Goal: Task Accomplishment & Management: Complete application form

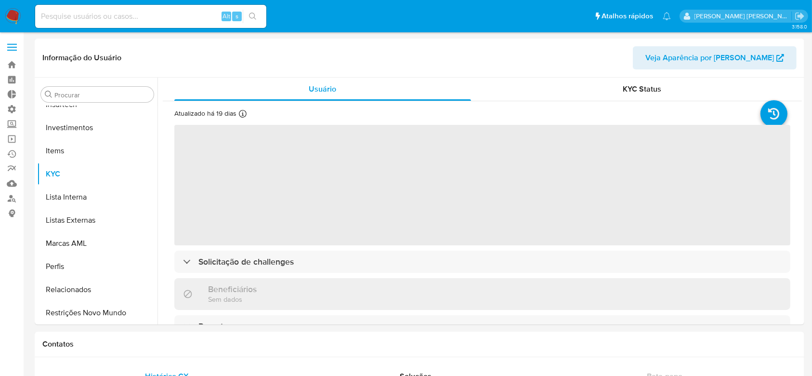
scroll to position [453, 0]
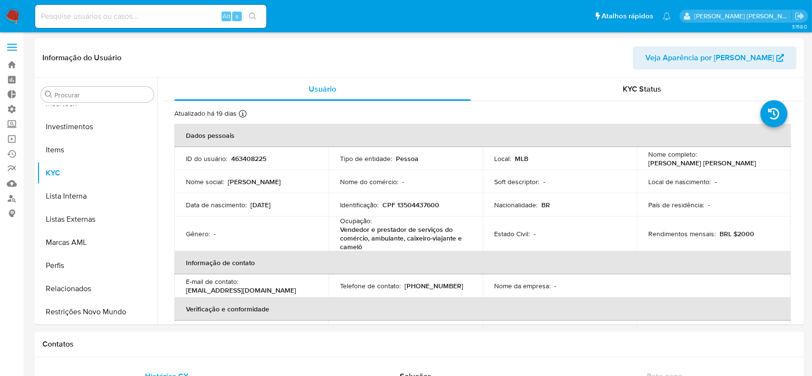
select select "10"
click at [16, 139] on link "Operações em massa" at bounding box center [57, 139] width 115 height 15
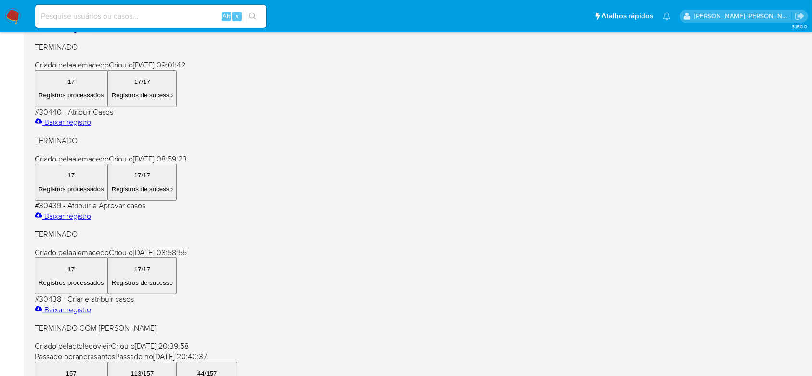
scroll to position [486, 0]
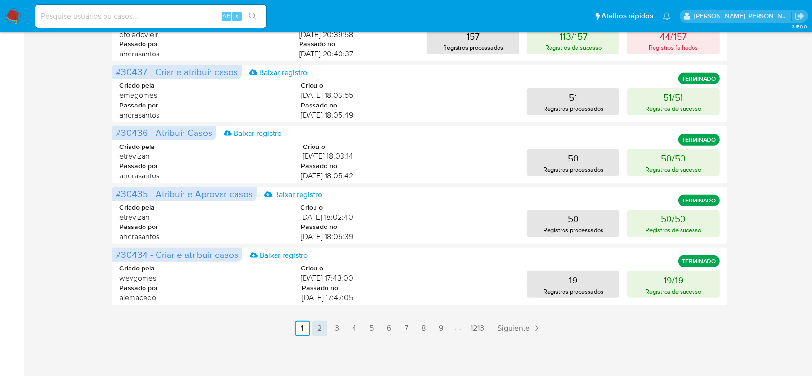
click at [327, 328] on link "2" at bounding box center [319, 327] width 15 height 15
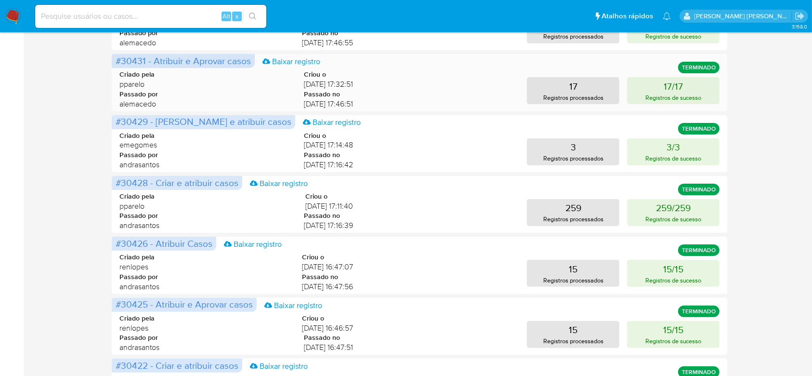
scroll to position [0, 0]
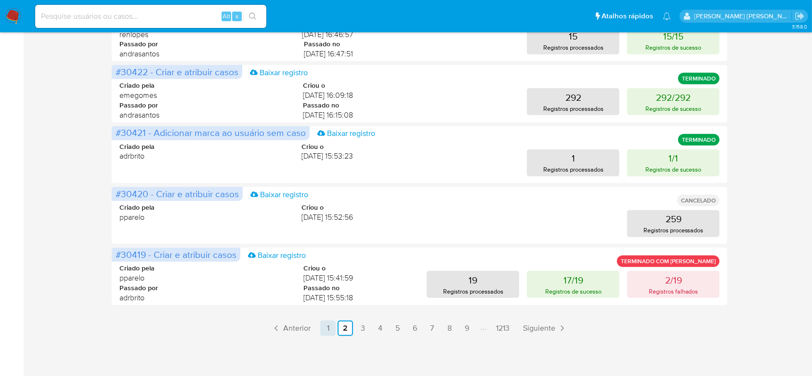
click at [326, 327] on link "1" at bounding box center [327, 327] width 15 height 15
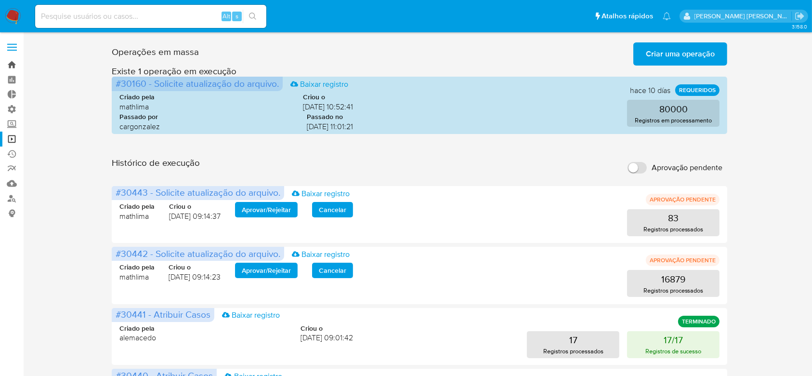
click at [13, 61] on link "Bandeja" at bounding box center [57, 64] width 115 height 15
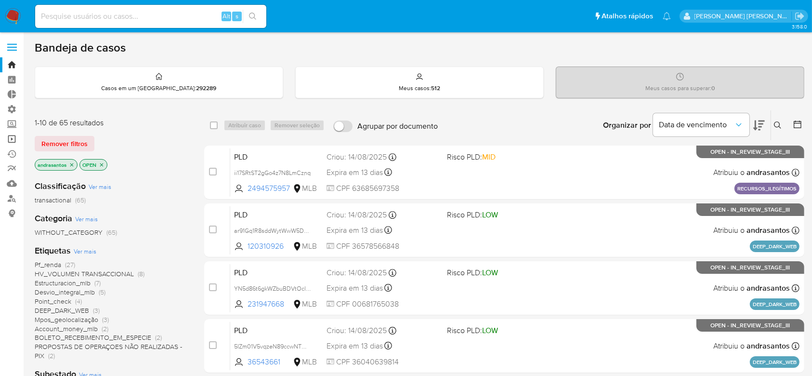
click at [12, 144] on link "Operações em massa" at bounding box center [57, 139] width 115 height 15
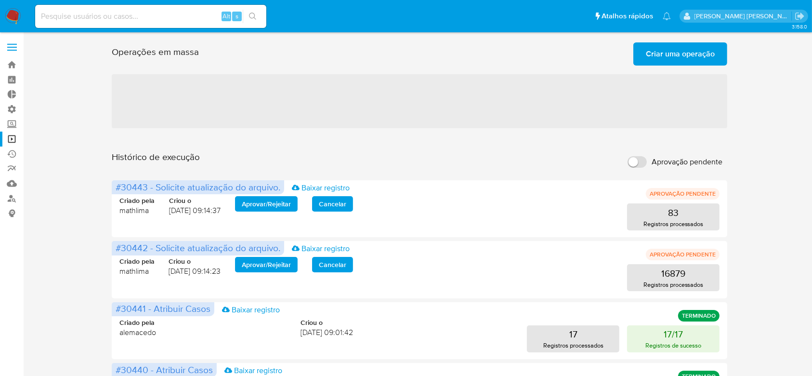
click at [655, 52] on span "Criar uma operação" at bounding box center [680, 53] width 69 height 21
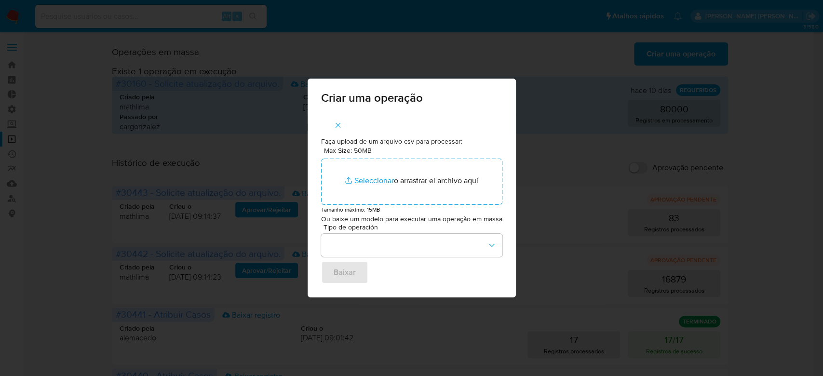
click at [337, 124] on icon "button" at bounding box center [337, 125] width 9 height 9
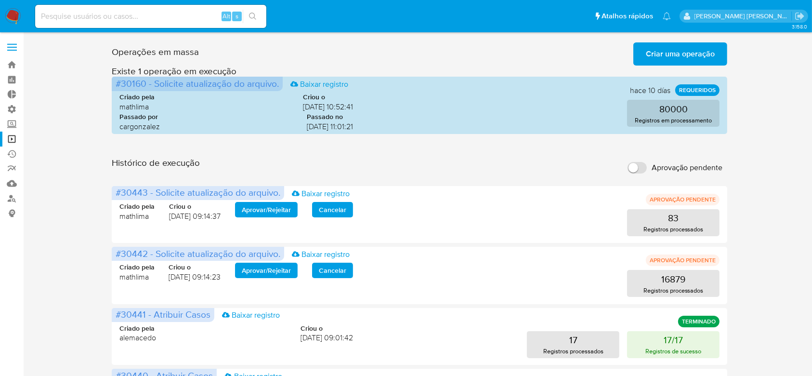
click at [673, 52] on span "Criar uma operação" at bounding box center [680, 53] width 69 height 21
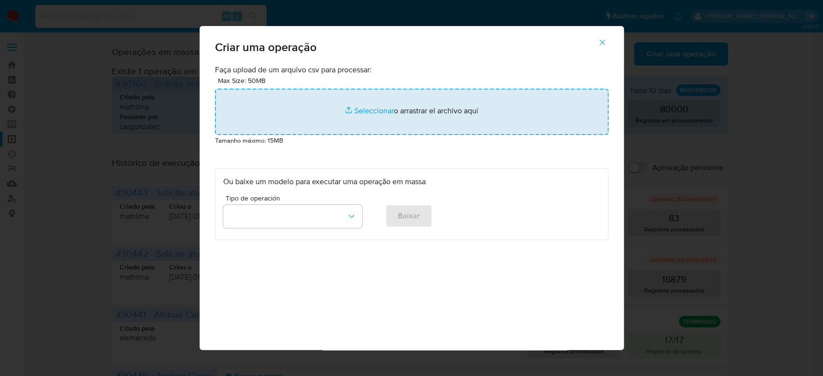
click at [374, 114] on input "file" at bounding box center [411, 112] width 393 height 46
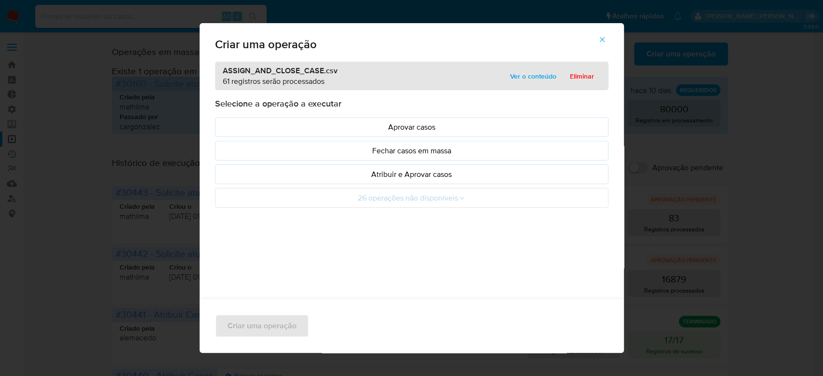
click at [526, 75] on span "Ver o conteúdo" at bounding box center [533, 75] width 46 height 13
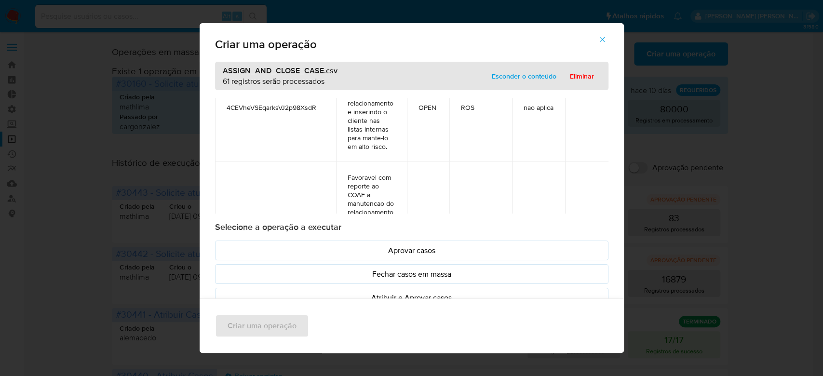
scroll to position [6561, 0]
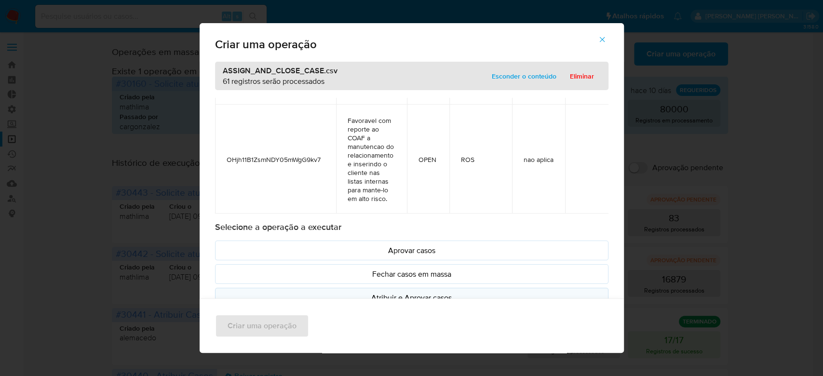
click at [383, 296] on p "Atribuir e Aprovar casos" at bounding box center [411, 297] width 377 height 11
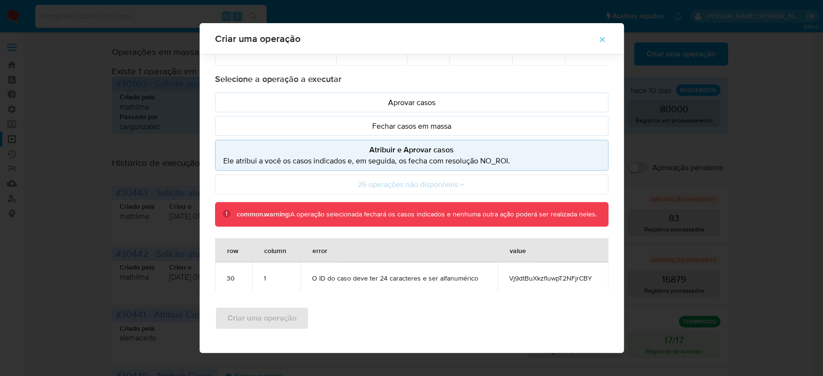
scroll to position [147, 0]
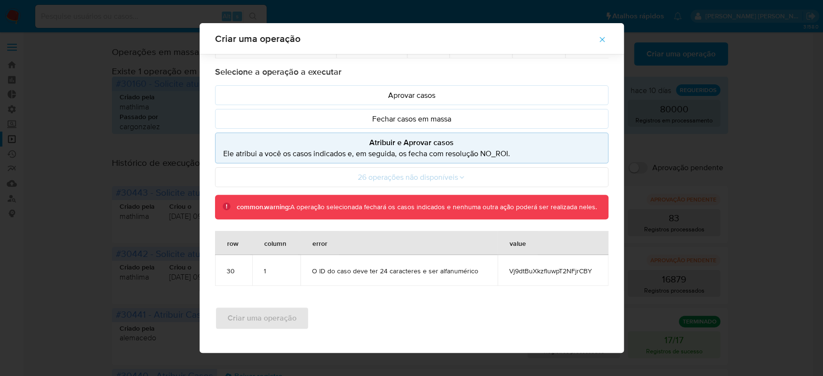
click at [512, 266] on span "Vj9dtBuXkzfluwpT2NFjrCBY" at bounding box center [552, 270] width 87 height 9
click at [532, 268] on span "Vj9dtBuXkzfluwpT2NFjrCBY" at bounding box center [552, 270] width 87 height 9
click at [530, 270] on span "Vj9dtBuXkzfluwpT2NFjrCBY" at bounding box center [552, 270] width 87 height 9
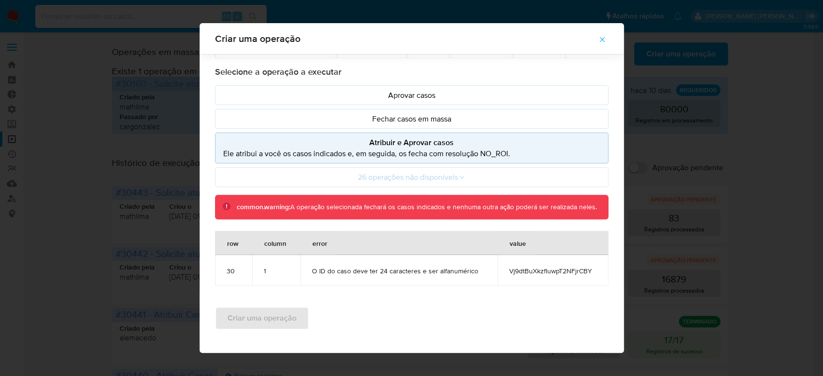
click at [606, 39] on icon "button" at bounding box center [602, 39] width 9 height 9
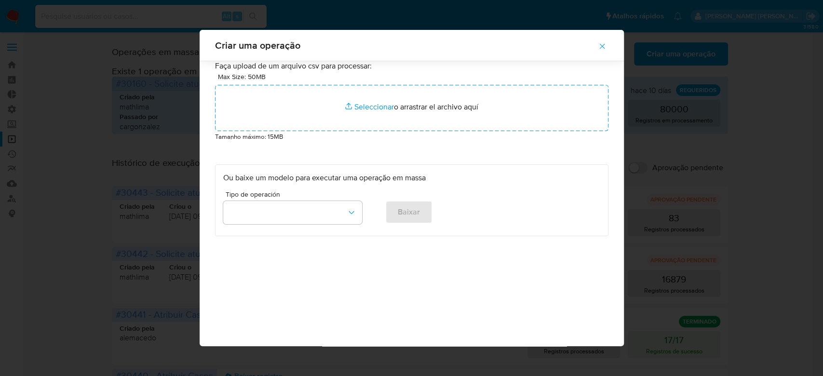
scroll to position [0, 0]
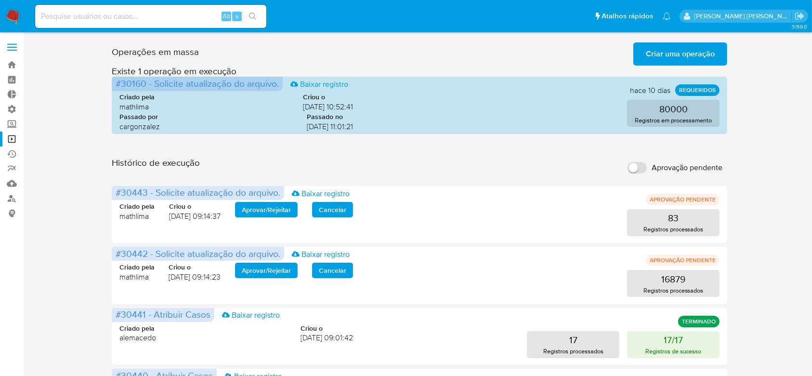
click at [693, 52] on span "Criar uma operação" at bounding box center [680, 53] width 69 height 21
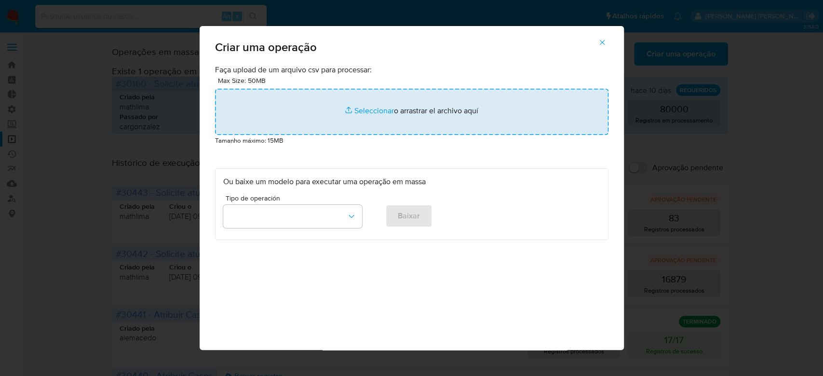
click at [372, 109] on input "file" at bounding box center [411, 112] width 393 height 46
type input "C:\fakepath\ASSIGN_AND_CLOSE_CASE.csv"
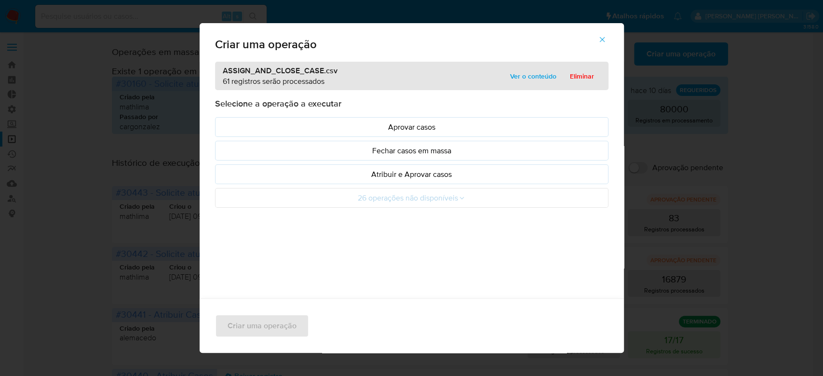
click at [527, 79] on span "Ver o conteúdo" at bounding box center [533, 75] width 46 height 13
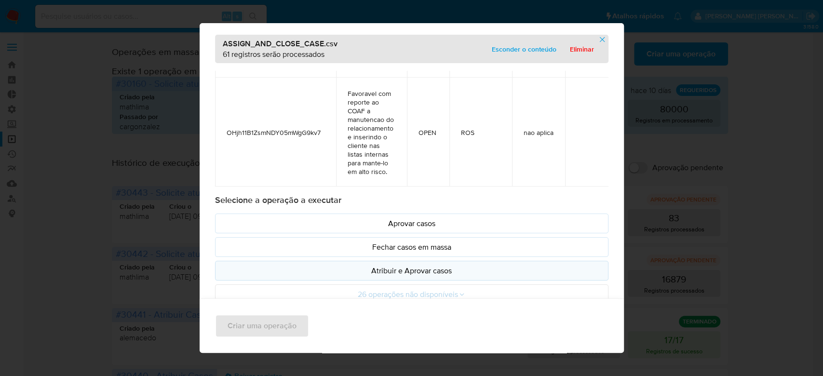
scroll to position [40, 0]
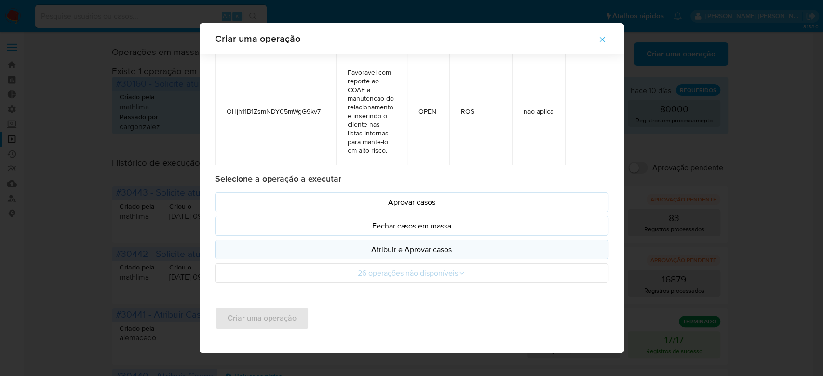
click at [367, 251] on p "Atribuir e Aprovar casos" at bounding box center [411, 249] width 377 height 11
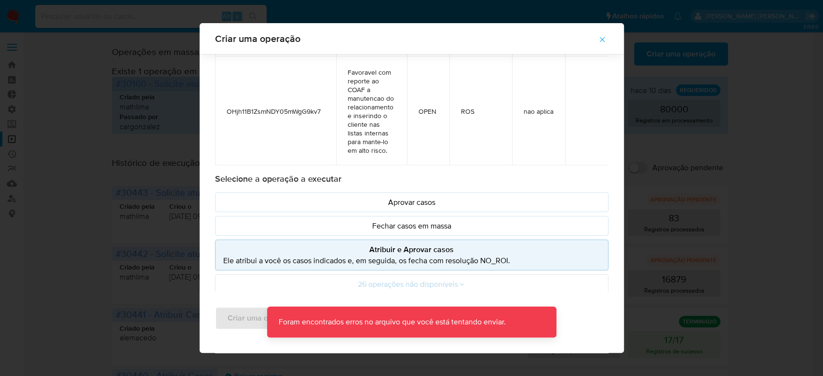
click at [344, 319] on p "Foram encontrados erros no arquivo que você está tentando enviar." at bounding box center [392, 321] width 250 height 31
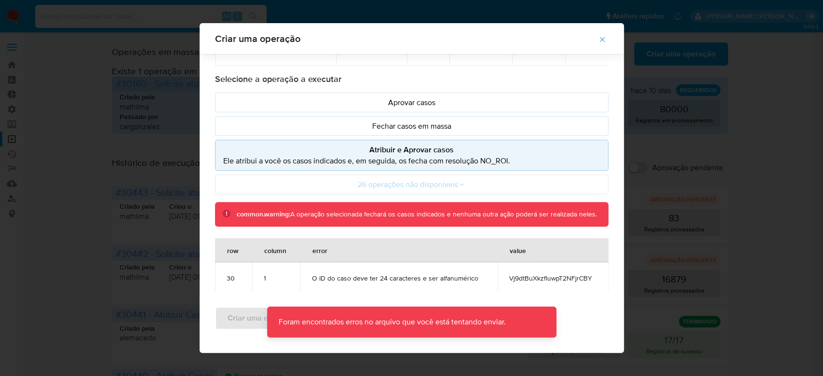
scroll to position [147, 0]
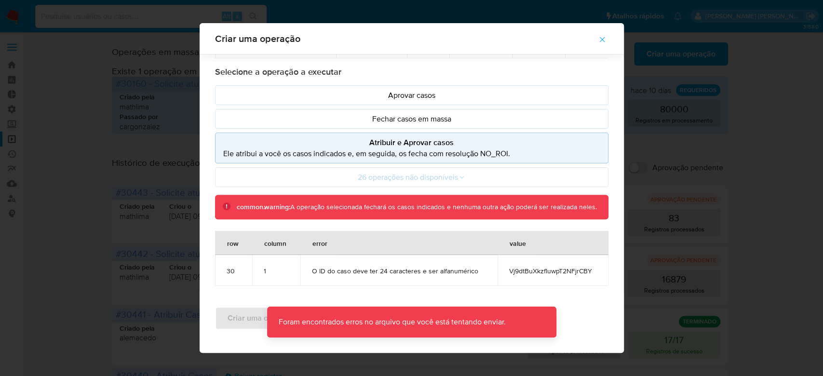
click at [520, 268] on span "Vj9dtBuXkzfluwpT2NFjrCBY" at bounding box center [552, 270] width 87 height 9
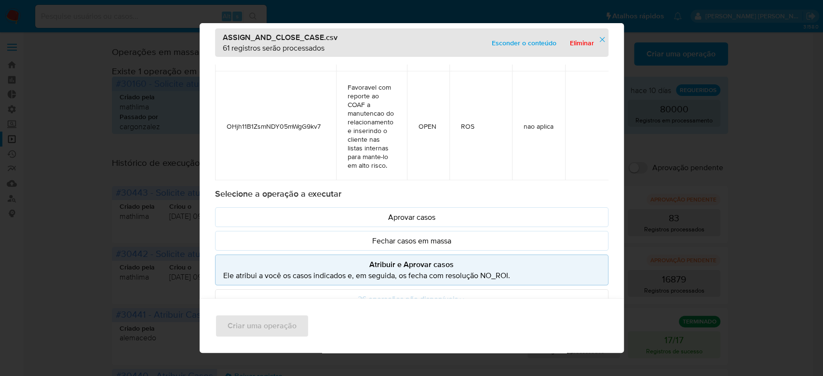
scroll to position [0, 0]
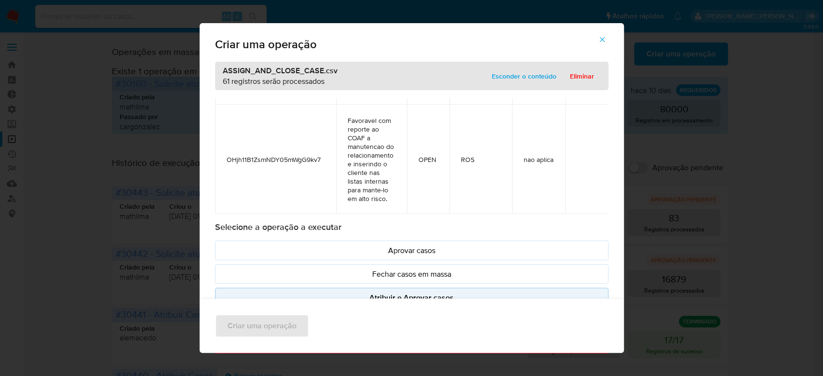
click at [606, 40] on icon "button" at bounding box center [602, 39] width 9 height 9
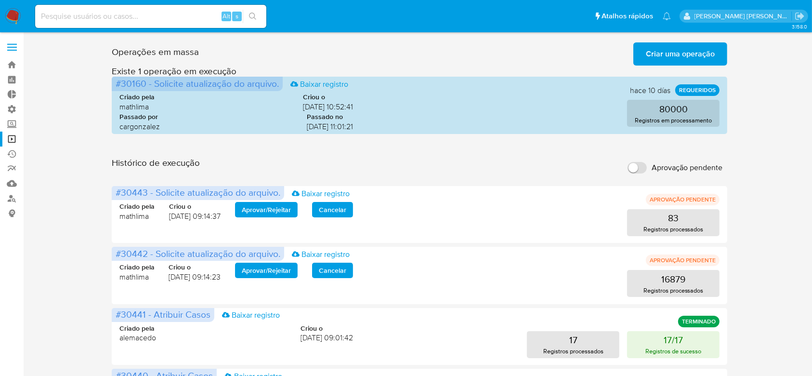
click at [677, 54] on span "Criar uma operação" at bounding box center [680, 53] width 69 height 21
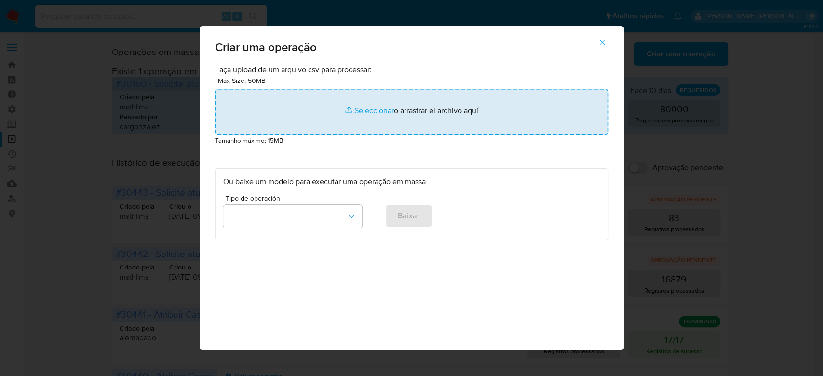
click at [370, 114] on input "file" at bounding box center [411, 112] width 393 height 46
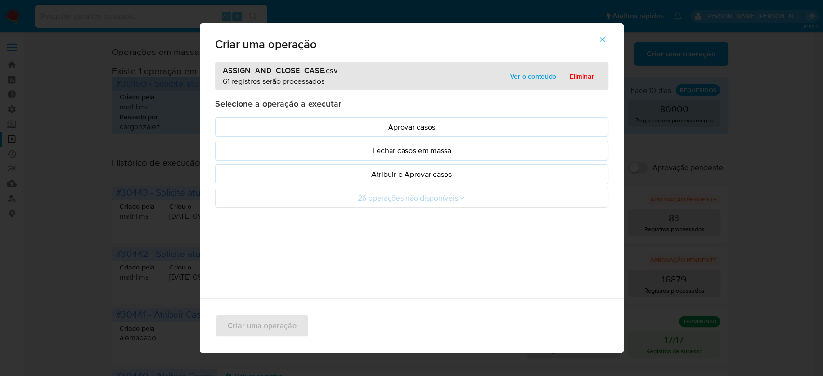
click at [528, 78] on span "Ver o conteúdo" at bounding box center [533, 75] width 46 height 13
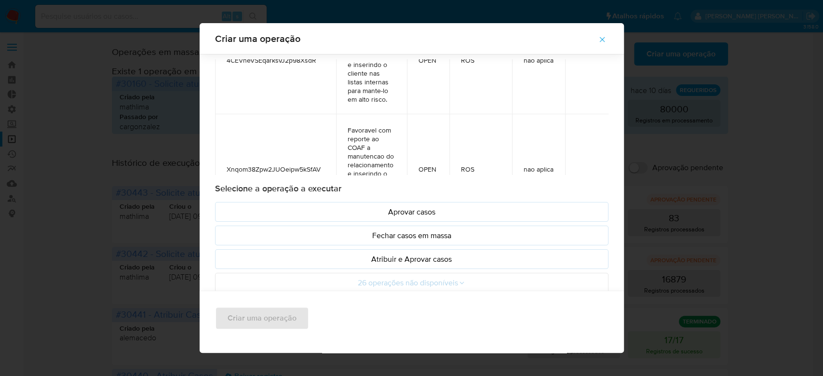
scroll to position [40, 0]
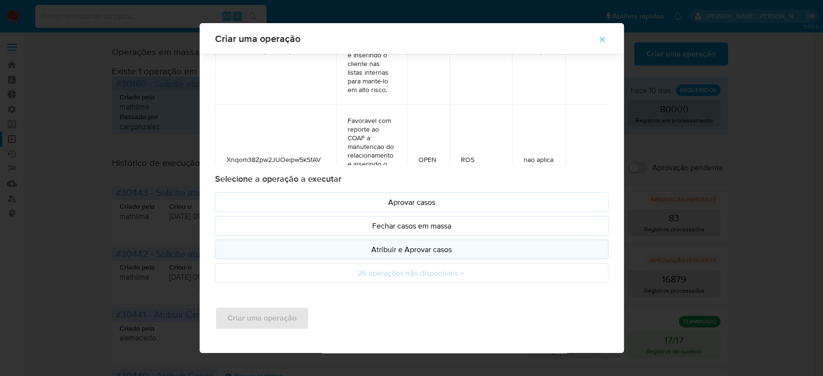
click at [402, 250] on p "Atribuir e Aprovar casos" at bounding box center [411, 249] width 377 height 11
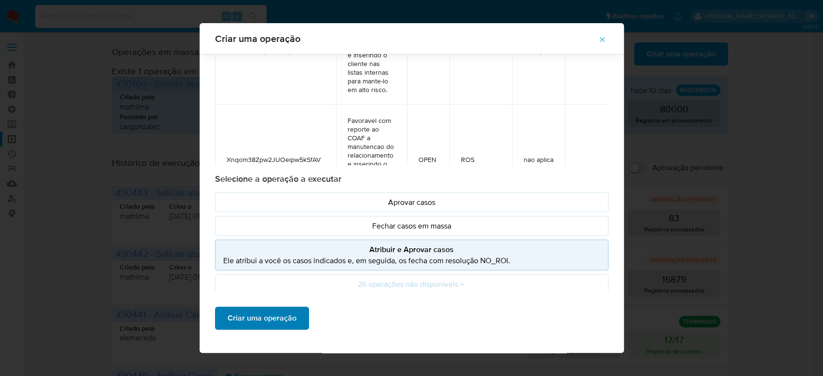
click at [270, 319] on span "Criar uma operação" at bounding box center [261, 317] width 69 height 21
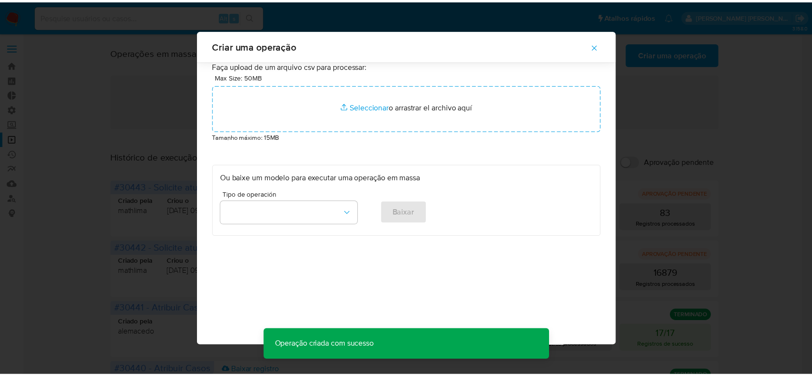
scroll to position [0, 0]
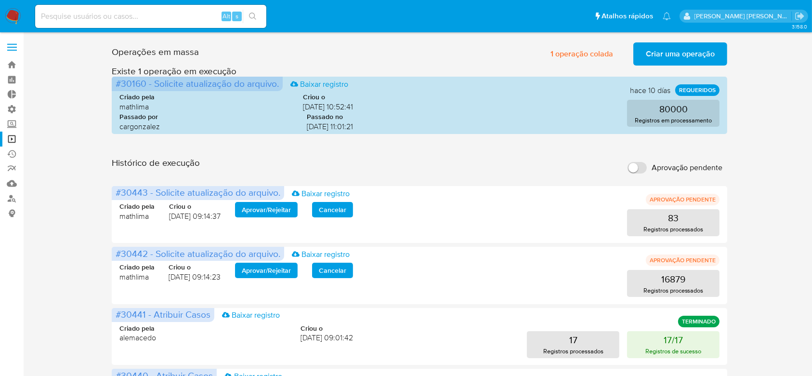
click at [640, 50] on button "Criar uma operação" at bounding box center [681, 53] width 94 height 23
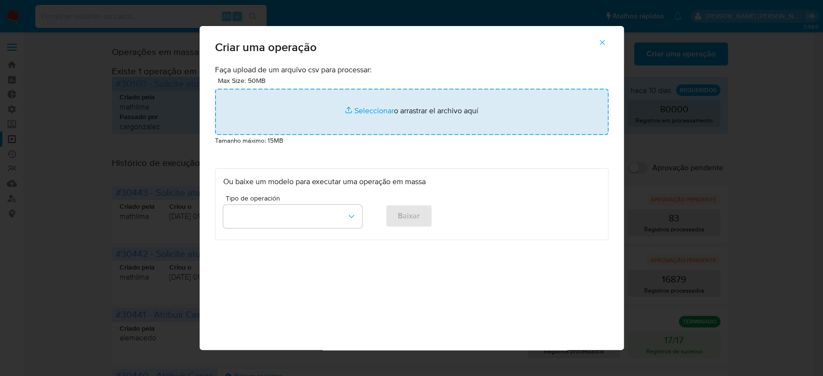
click at [362, 108] on input "file" at bounding box center [411, 112] width 393 height 46
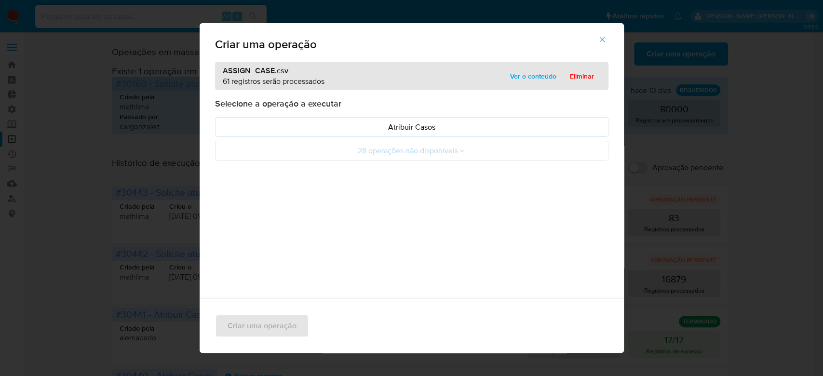
click at [519, 75] on span "Ver o conteúdo" at bounding box center [533, 75] width 46 height 13
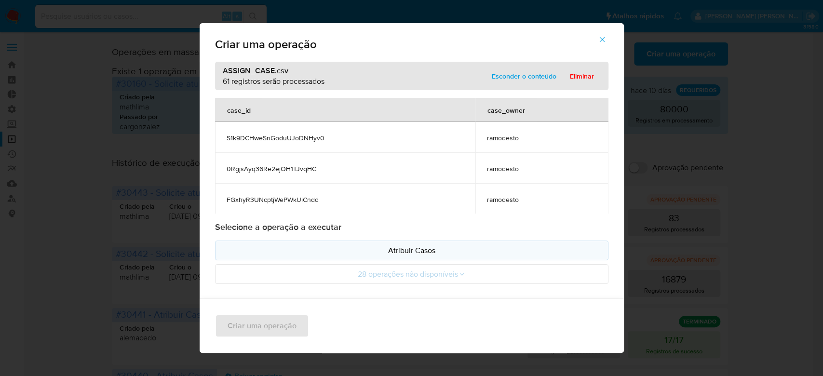
click at [389, 253] on p "Atribuir Casos" at bounding box center [411, 250] width 377 height 11
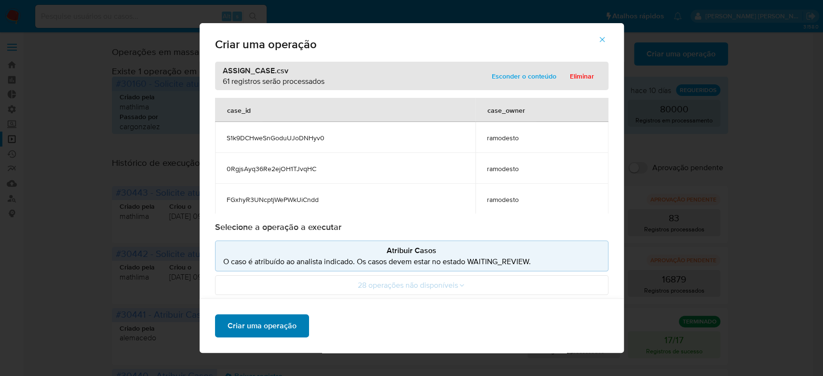
click at [238, 321] on span "Criar uma operação" at bounding box center [261, 325] width 69 height 21
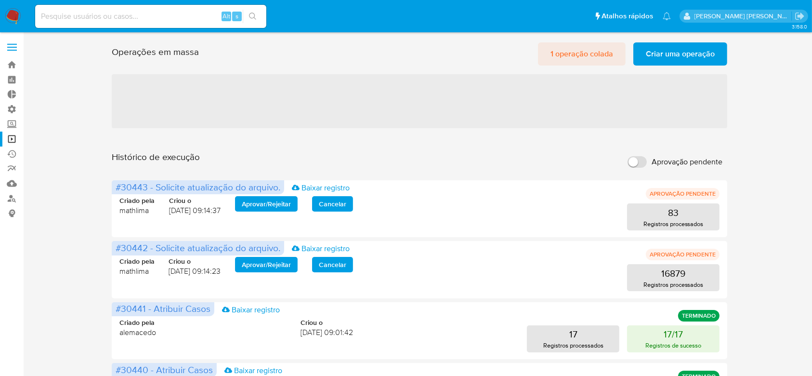
click at [578, 50] on span "1 operação colada" at bounding box center [582, 53] width 63 height 21
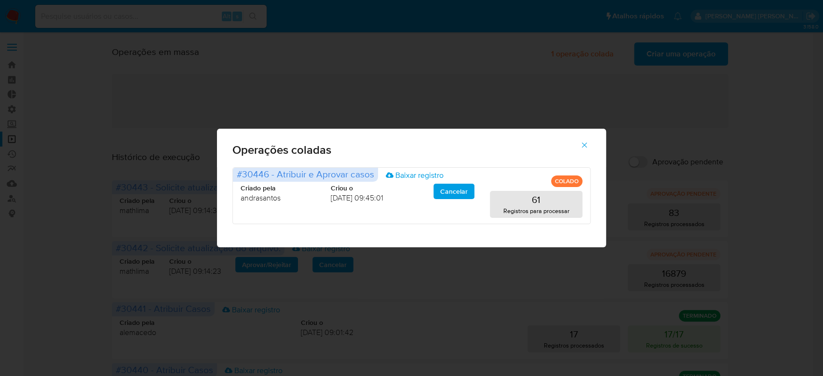
click at [582, 142] on icon "button" at bounding box center [584, 145] width 9 height 9
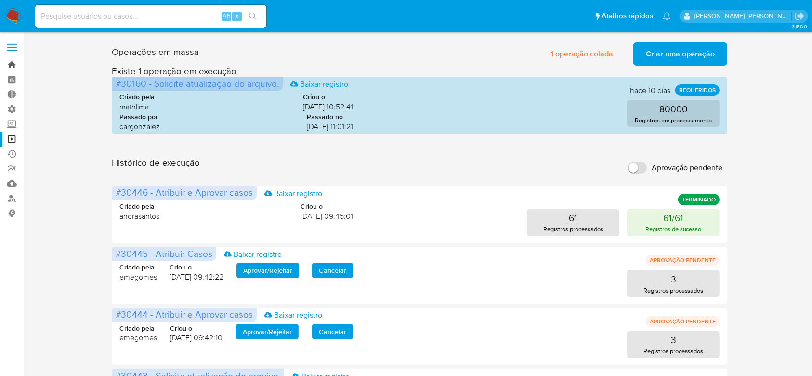
click at [13, 67] on link "Bandeja" at bounding box center [57, 64] width 115 height 15
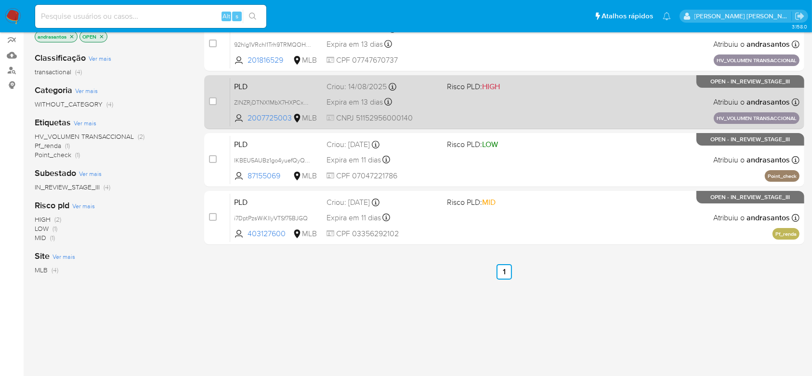
scroll to position [64, 0]
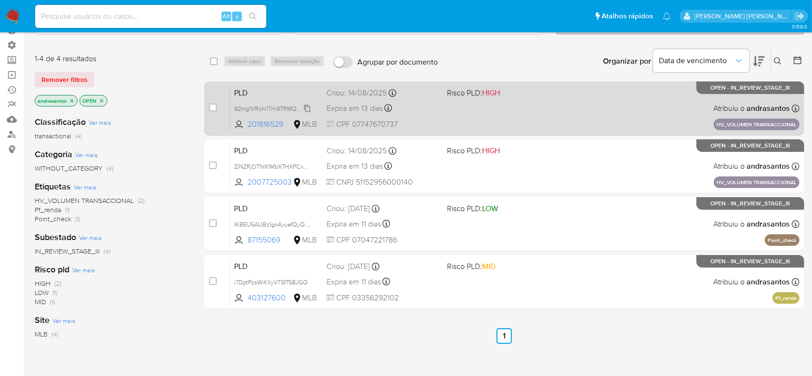
click at [311, 106] on span "92hlg1VRchl1Trh9TRMQOHaZ" at bounding box center [273, 108] width 79 height 11
click at [308, 105] on span "92hlg1VRchl1Trh9TRMQOHaZ" at bounding box center [273, 108] width 79 height 11
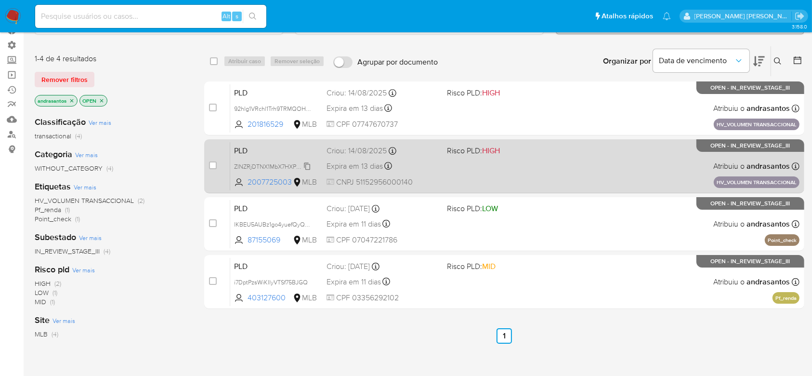
click at [307, 166] on span "ZlNZRjDTNX1MbX7HXPCxz0Au" at bounding box center [275, 165] width 83 height 11
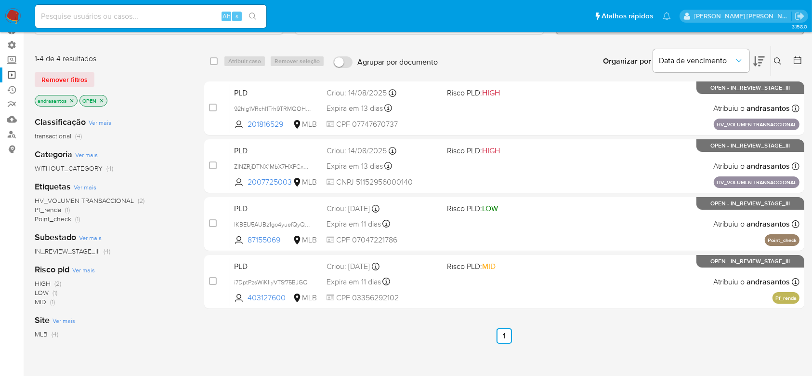
scroll to position [0, 0]
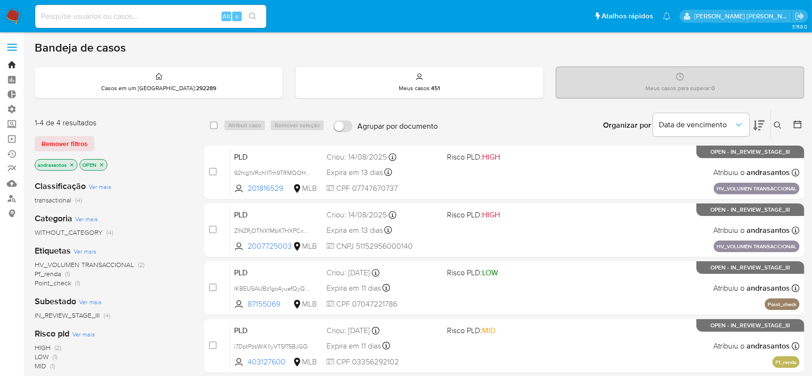
click at [15, 68] on link "Bandeja" at bounding box center [57, 64] width 115 height 15
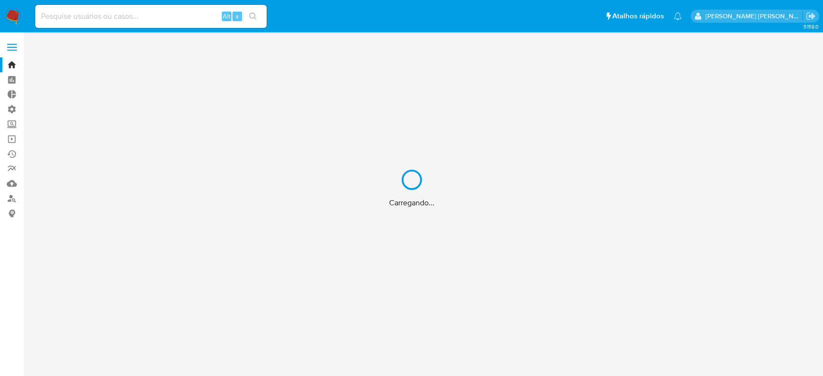
click at [12, 139] on div "Carregando..." at bounding box center [411, 188] width 823 height 376
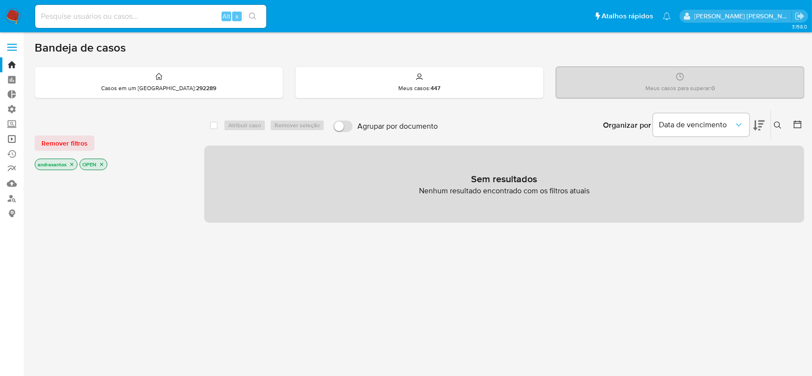
click at [15, 139] on link "Operações em massa" at bounding box center [57, 139] width 115 height 15
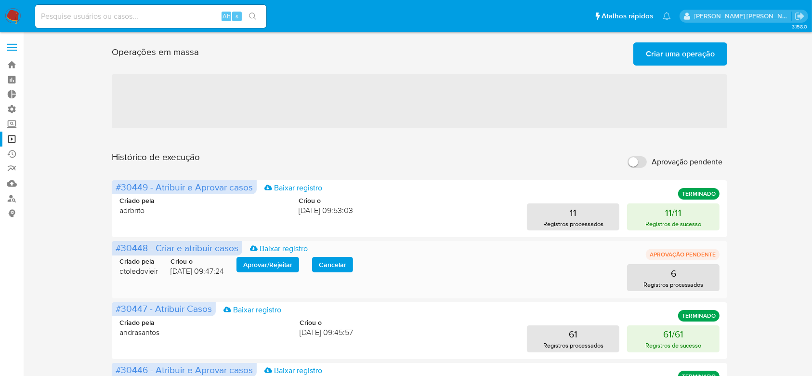
click at [270, 260] on span "Aprovar / Rejeitar" at bounding box center [267, 264] width 49 height 13
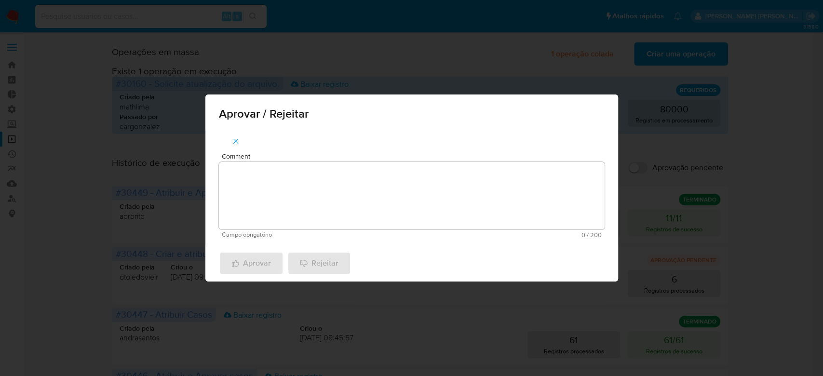
click at [330, 255] on div "Aprovar Rejeitar" at bounding box center [411, 263] width 412 height 37
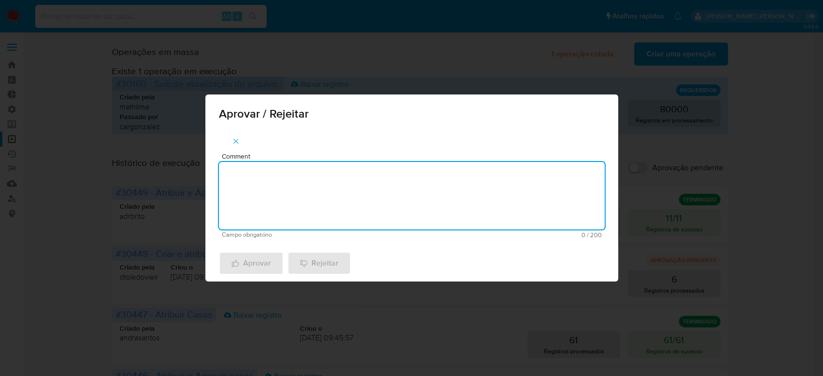
click at [317, 181] on textarea "Comment" at bounding box center [412, 195] width 386 height 67
type textarea "Para tratamento."
click at [224, 263] on button "Aprovar" at bounding box center [251, 263] width 65 height 23
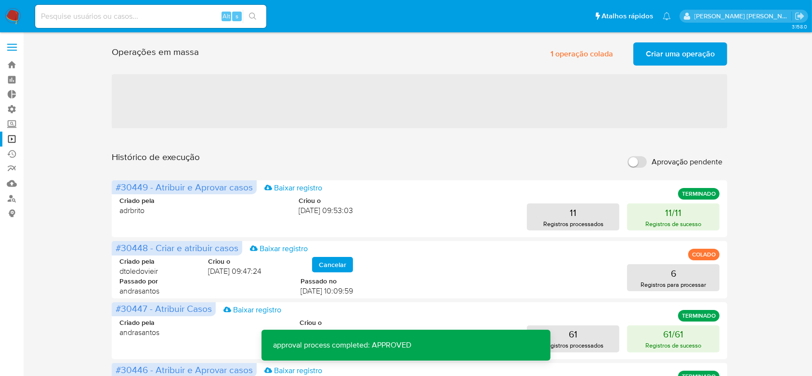
click at [671, 61] on span "Criar uma operação" at bounding box center [680, 53] width 69 height 21
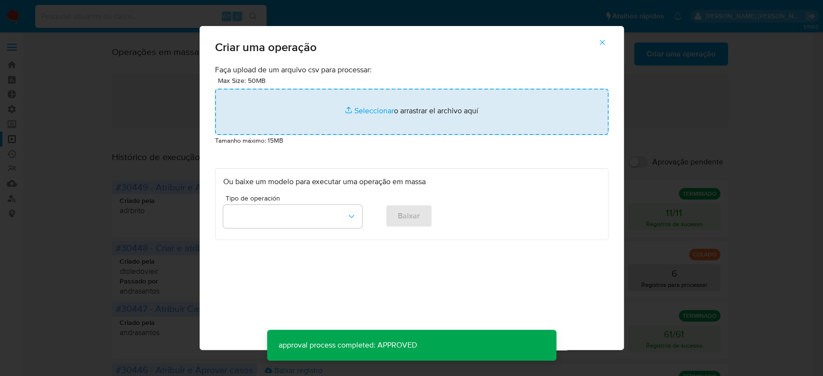
click at [382, 112] on input "file" at bounding box center [411, 112] width 393 height 46
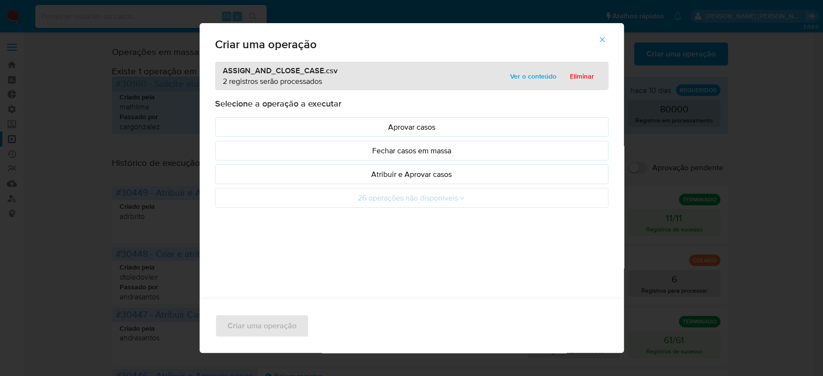
click at [518, 72] on span "Ver o conteúdo" at bounding box center [533, 75] width 46 height 13
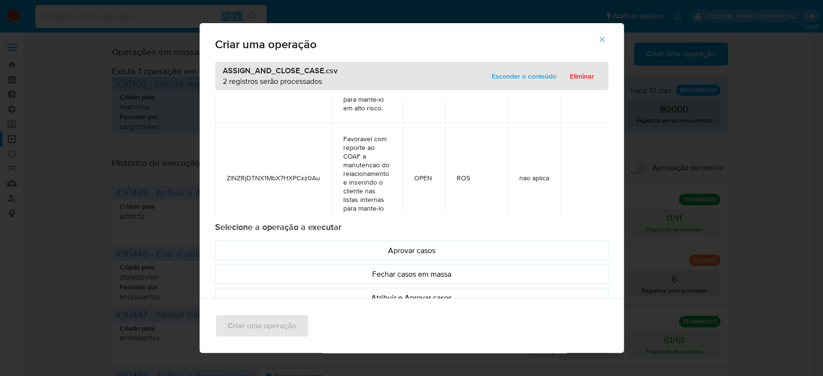
scroll to position [135, 0]
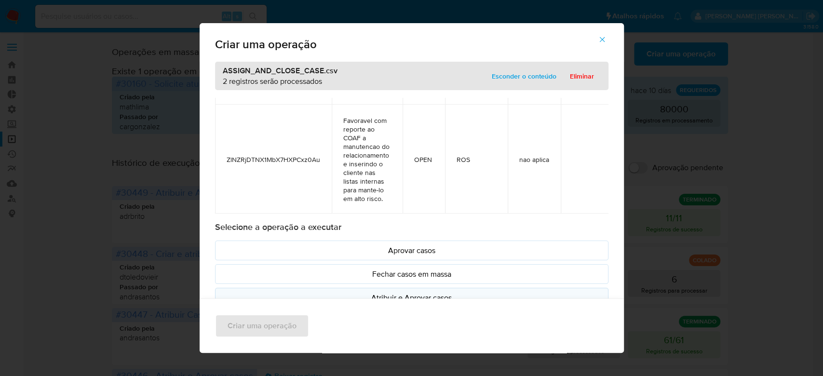
click at [416, 292] on p "Atribuir e Aprovar casos" at bounding box center [411, 297] width 377 height 11
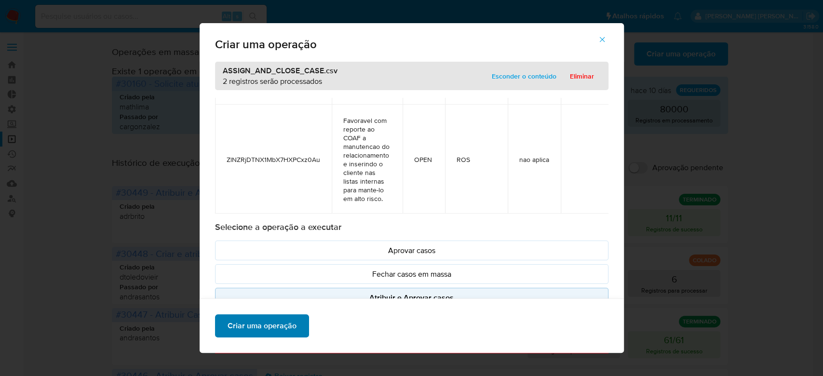
click at [257, 325] on span "Criar uma operação" at bounding box center [261, 325] width 69 height 21
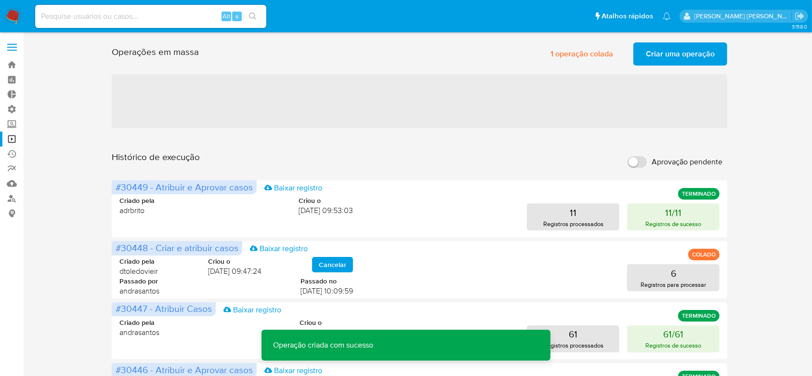
click at [661, 53] on span "Criar uma operação" at bounding box center [680, 53] width 69 height 21
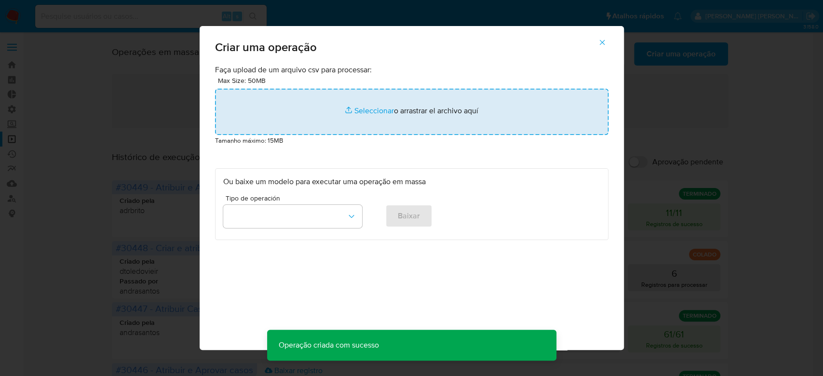
click at [391, 110] on input "file" at bounding box center [411, 112] width 393 height 46
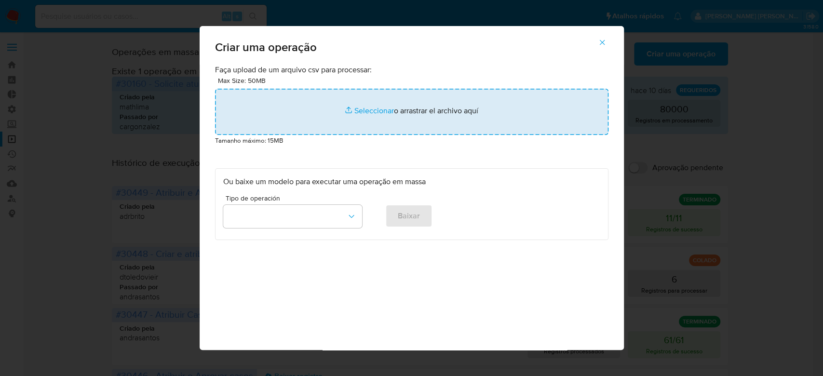
type input "C:\fakepath\ASSIGN_CASE.csv"
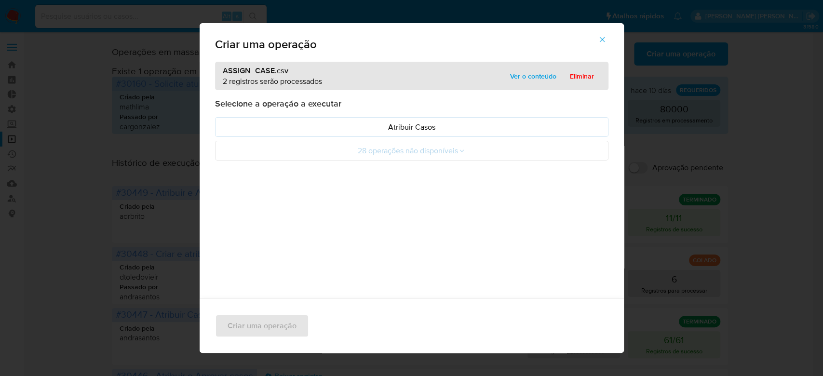
click at [526, 76] on span "Ver o conteúdo" at bounding box center [533, 75] width 46 height 13
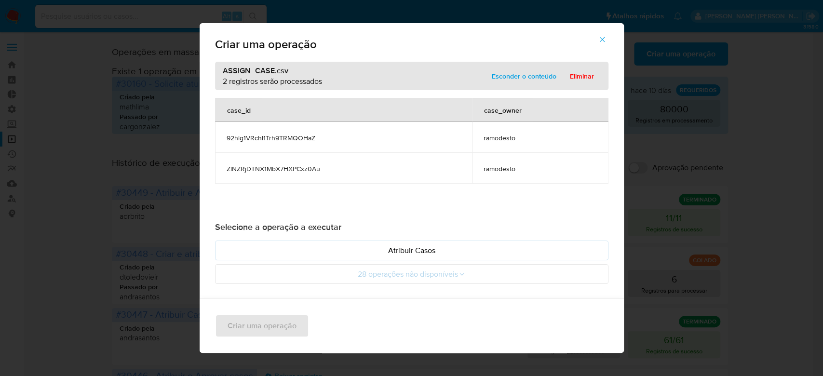
scroll to position [40, 0]
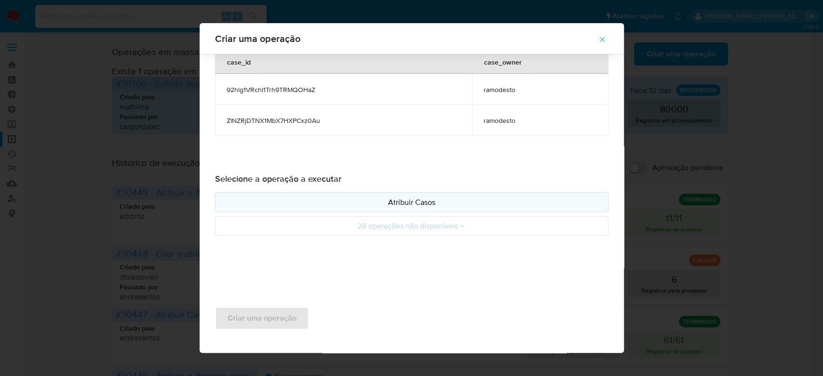
click at [393, 205] on p "Atribuir Casos" at bounding box center [411, 202] width 377 height 11
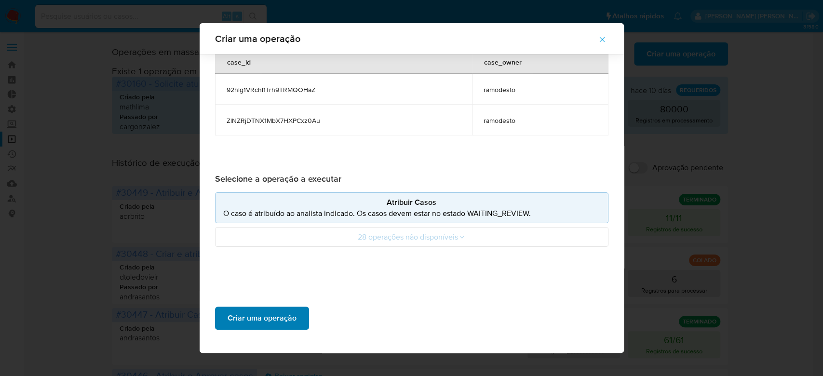
click at [263, 322] on span "Criar uma operação" at bounding box center [261, 317] width 69 height 21
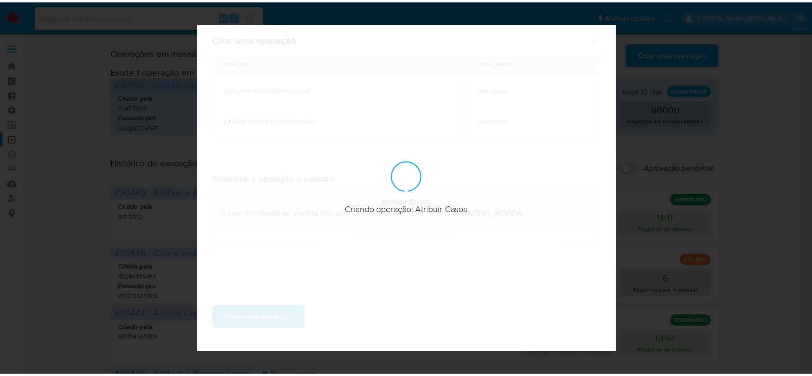
scroll to position [0, 0]
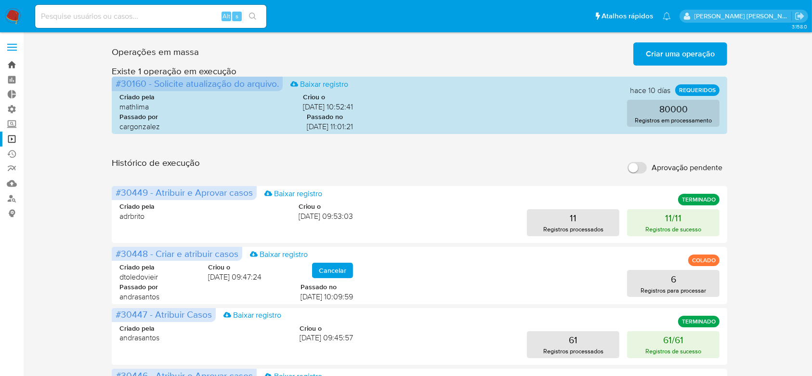
click at [13, 65] on link "Bandeja" at bounding box center [57, 64] width 115 height 15
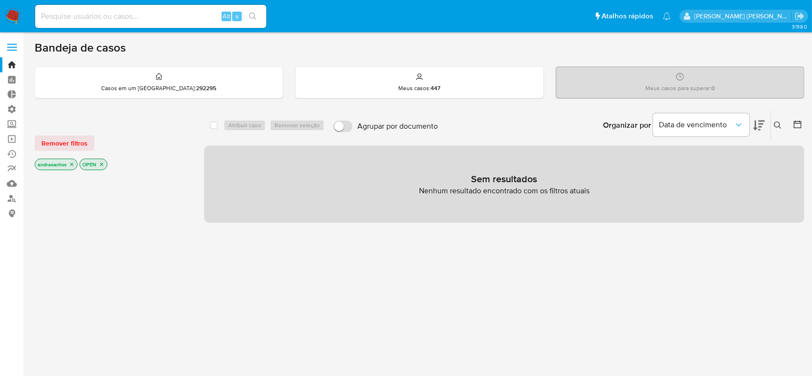
click at [206, 251] on div "select-all-cases-checkbox Atribuir caso Remover seleção Agrupar por documento O…" at bounding box center [504, 328] width 600 height 436
